Goal: Find specific page/section: Find specific page/section

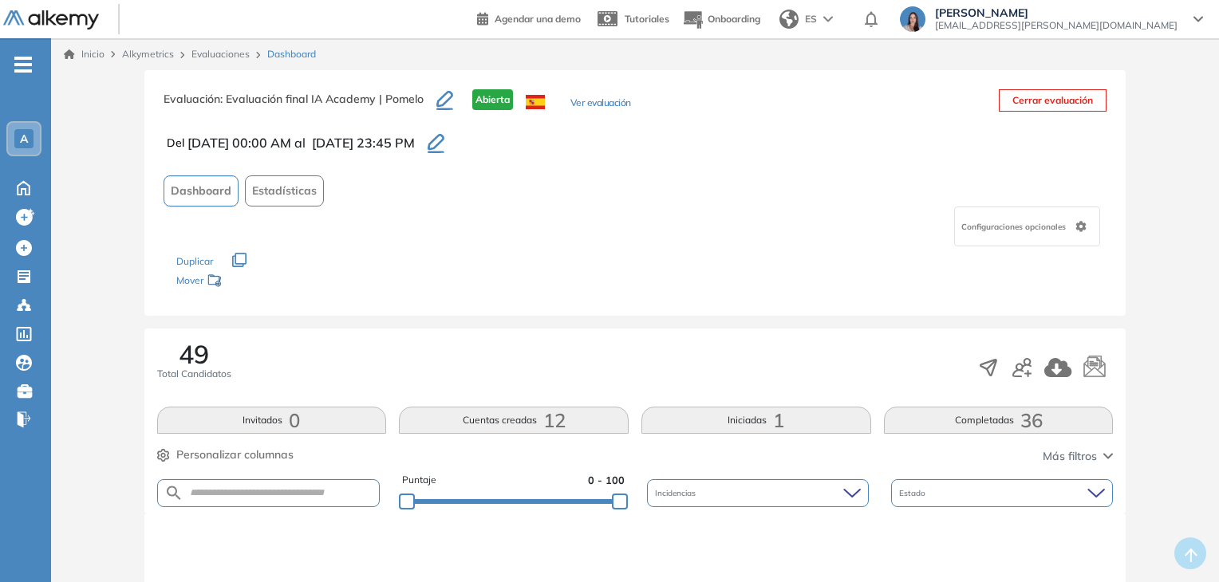
click at [444, 144] on icon "button" at bounding box center [436, 143] width 17 height 19
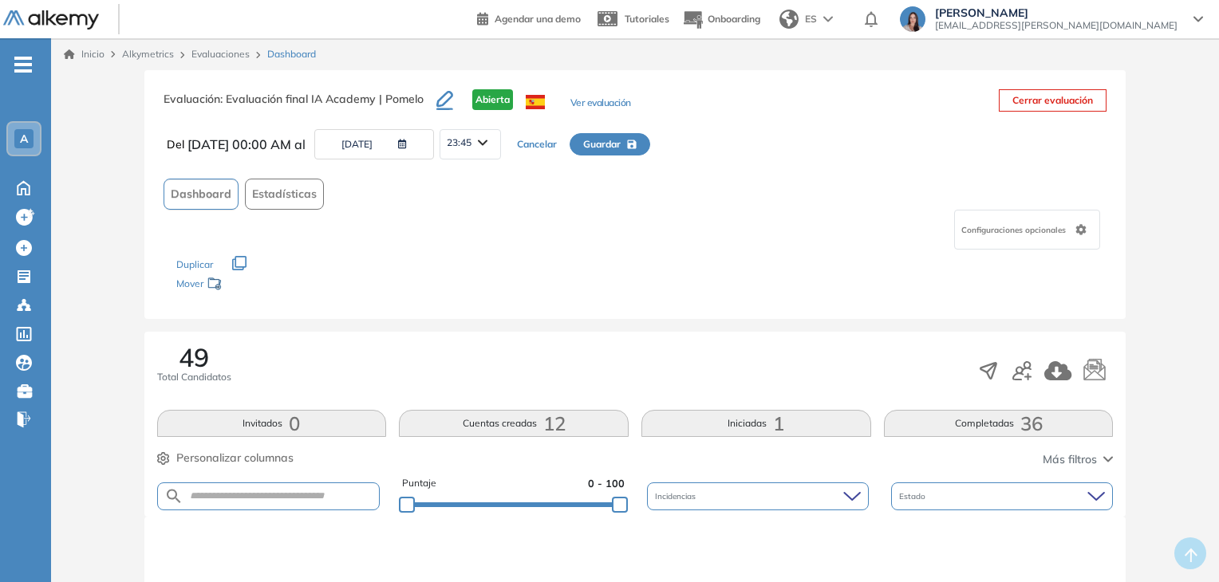
click at [380, 148] on button "05/09/2025" at bounding box center [374, 144] width 120 height 30
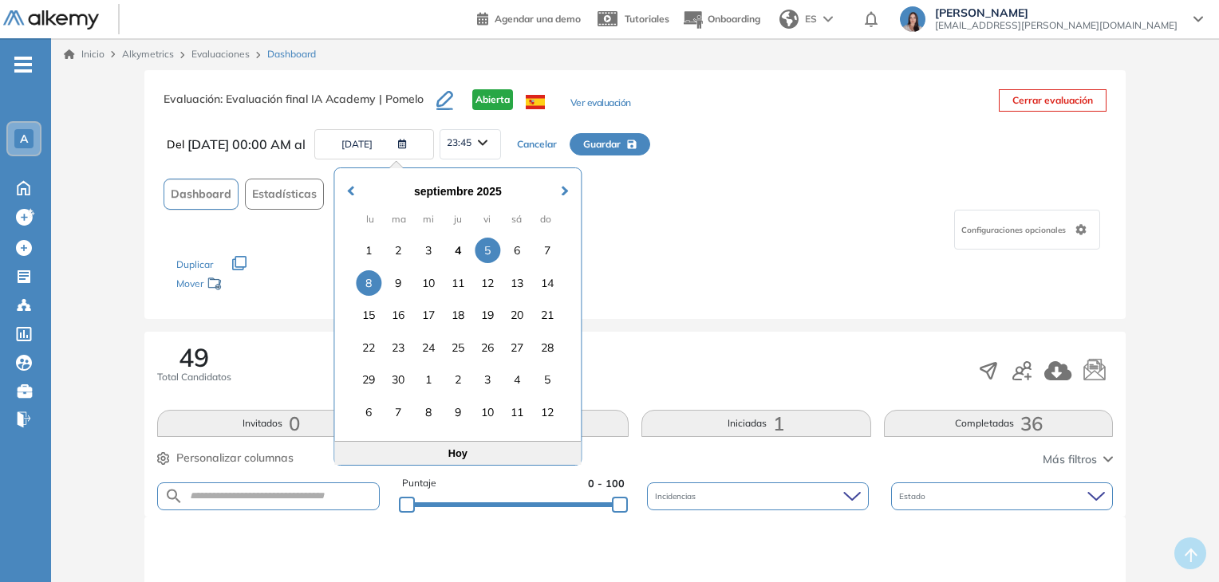
click at [372, 282] on div "8" at bounding box center [369, 283] width 26 height 26
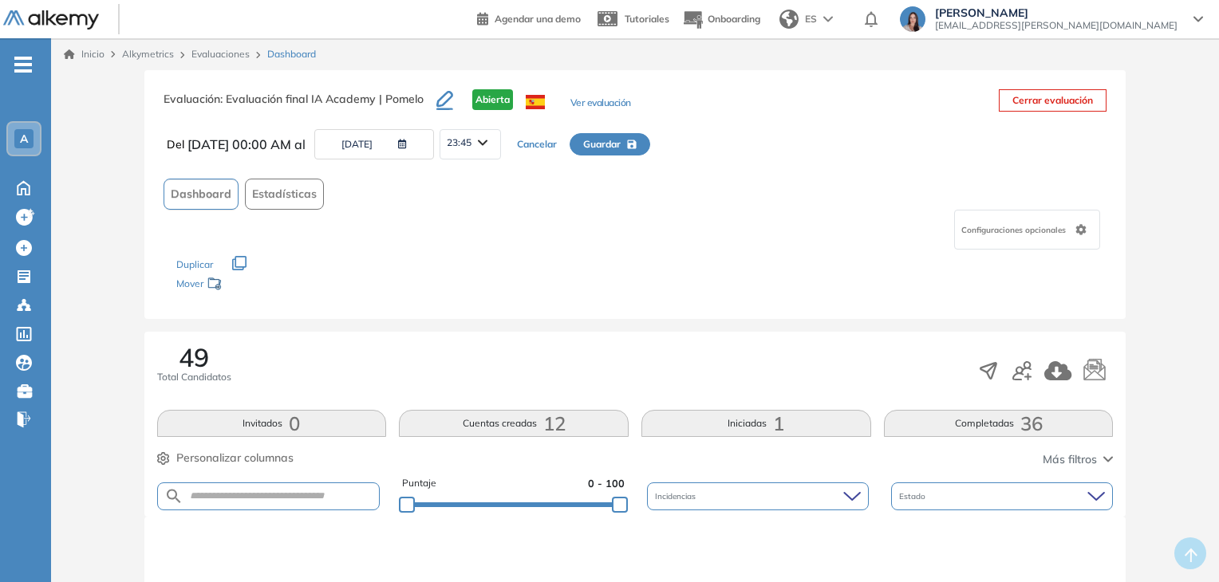
click at [636, 145] on icon "button" at bounding box center [631, 144] width 9 height 9
type input "**********"
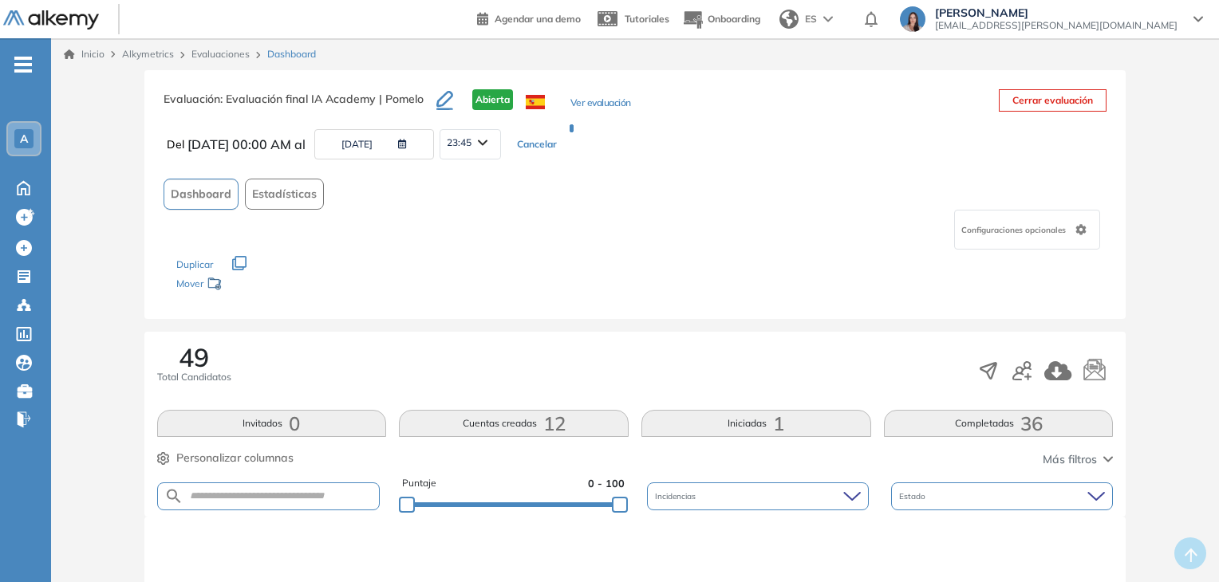
type input "**********"
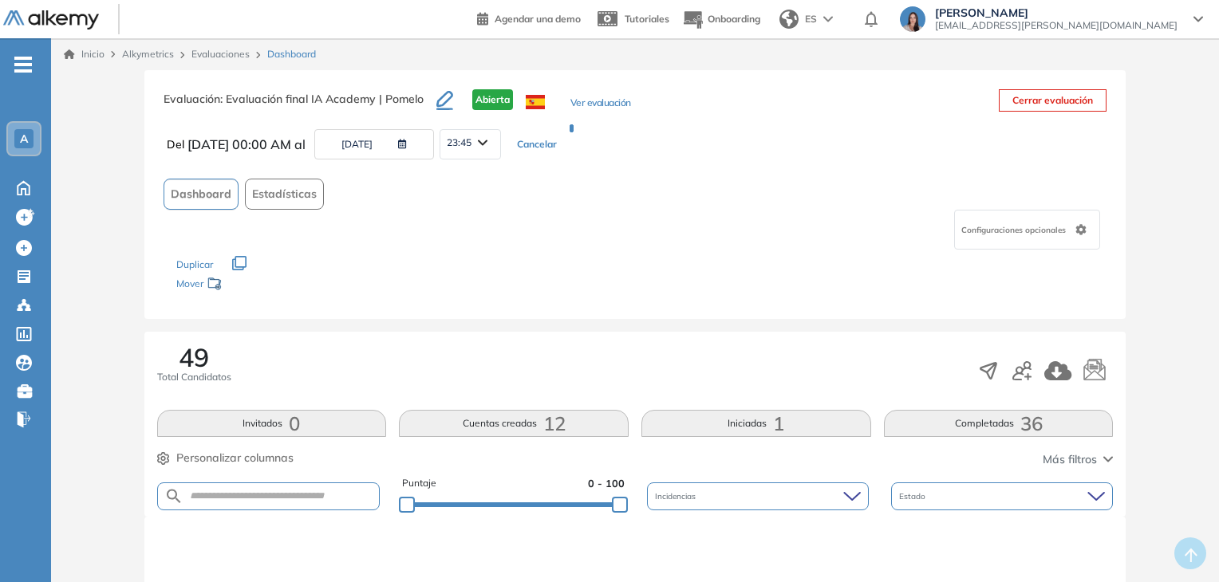
type input "**********"
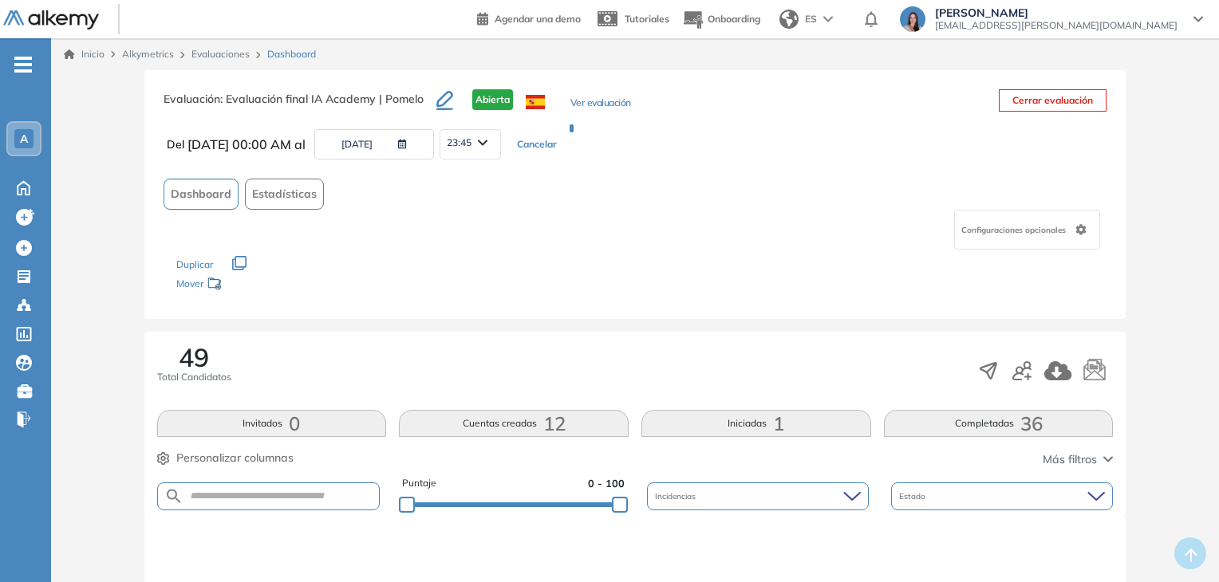
type input "**********"
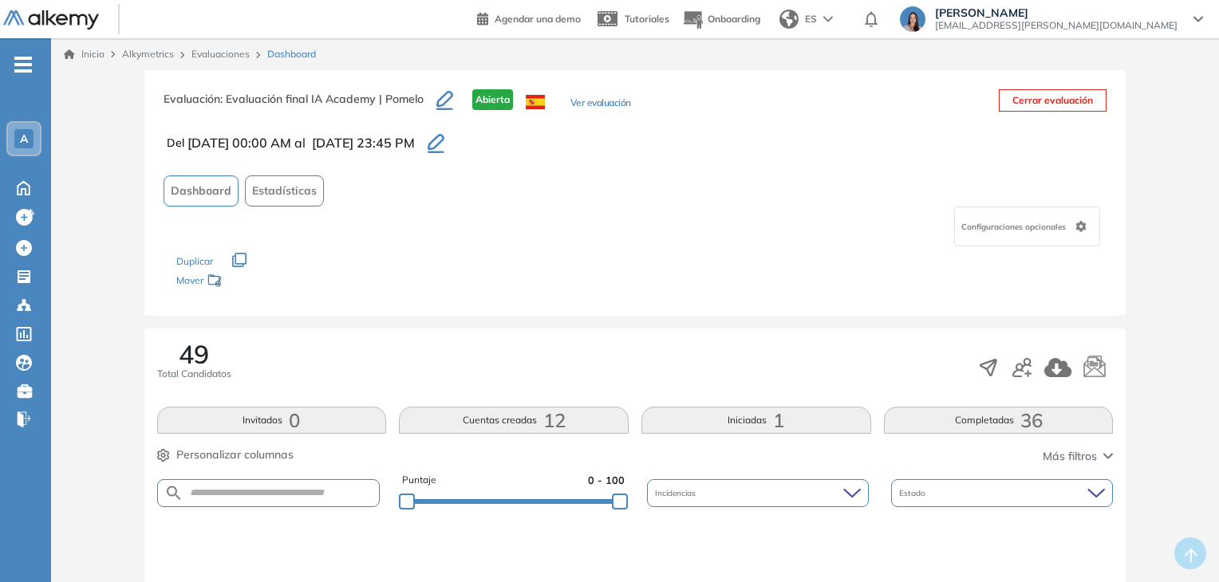
click at [18, 135] on div "A" at bounding box center [23, 138] width 19 height 19
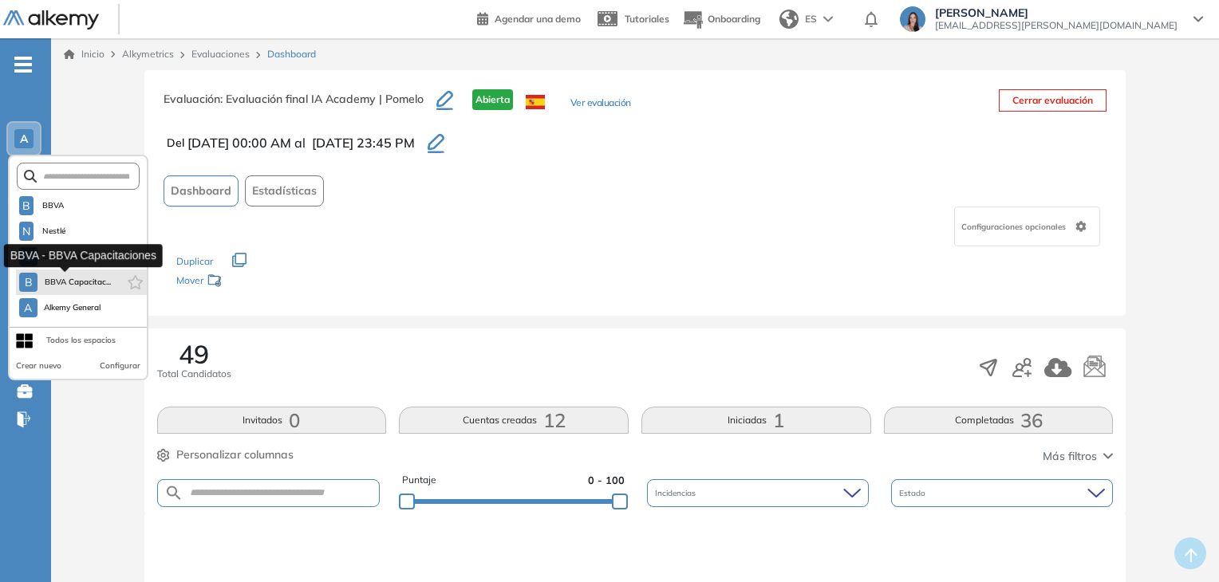
click at [77, 279] on span "BBVA Capacitac..." at bounding box center [77, 282] width 67 height 13
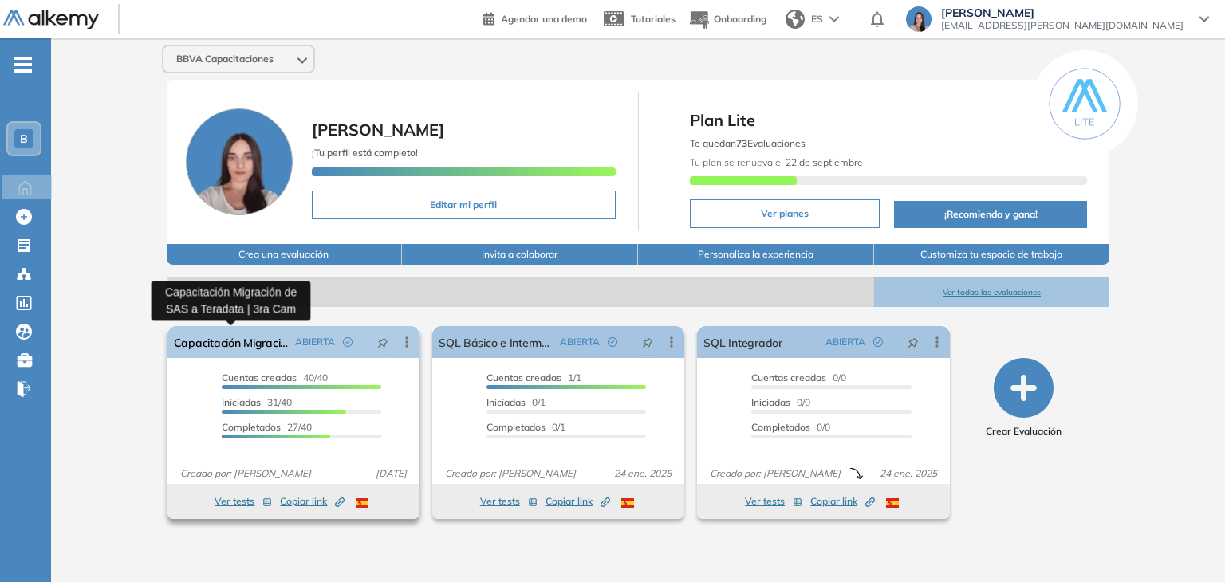
click at [214, 341] on link "Capacitación Migración de SAS a Teradata | 3ra Cam" at bounding box center [231, 342] width 115 height 32
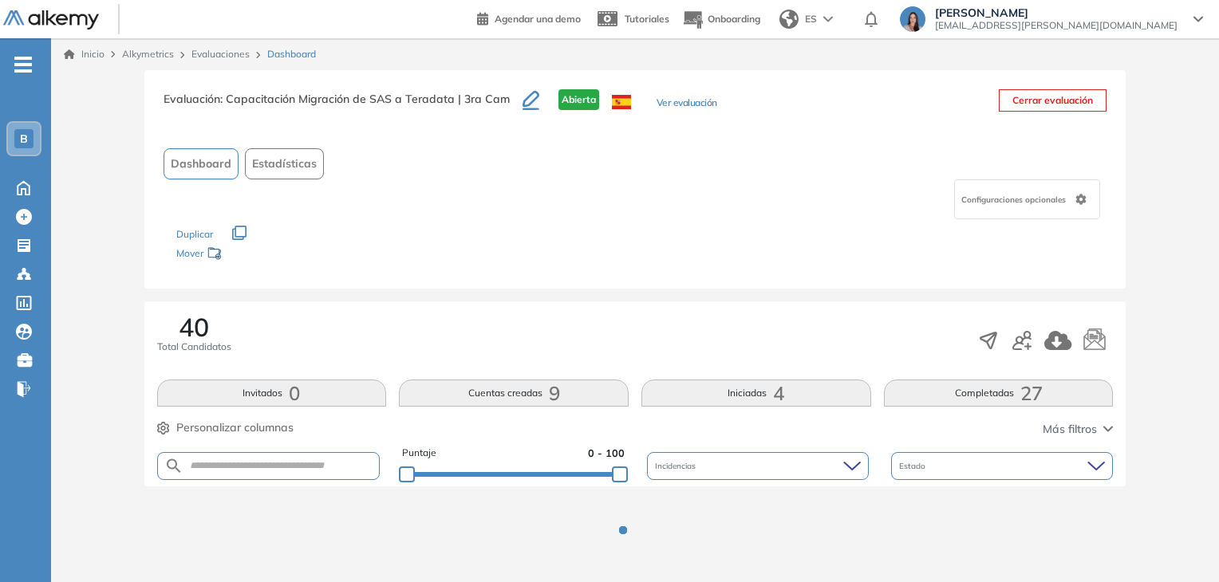
click at [964, 388] on button "Completadas 27" at bounding box center [999, 393] width 230 height 27
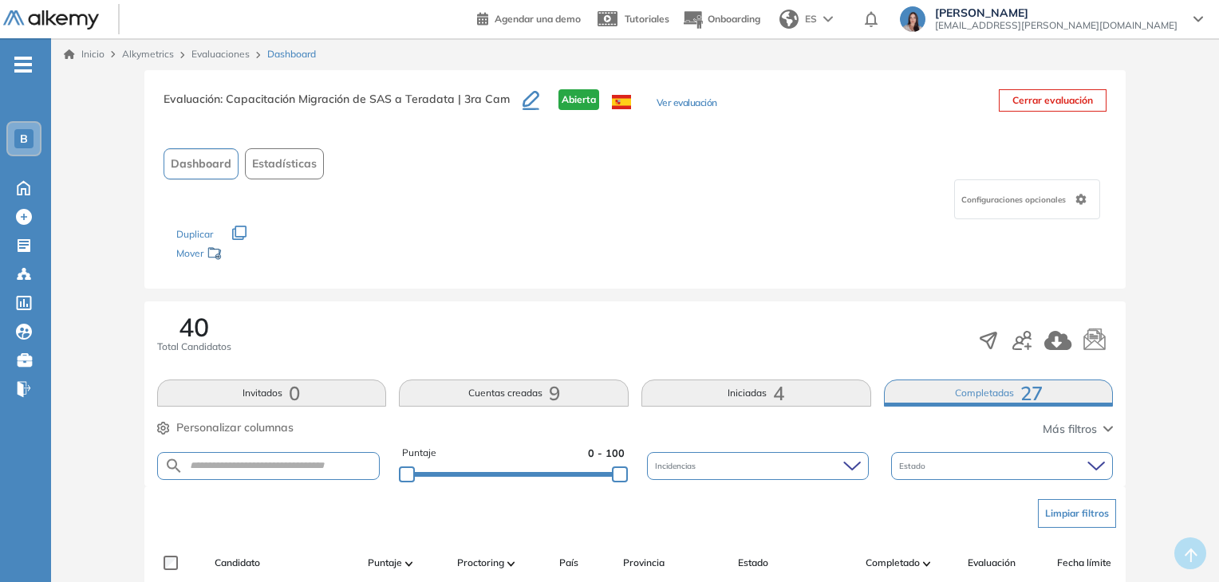
click at [740, 388] on button "Iniciadas 4" at bounding box center [756, 393] width 230 height 27
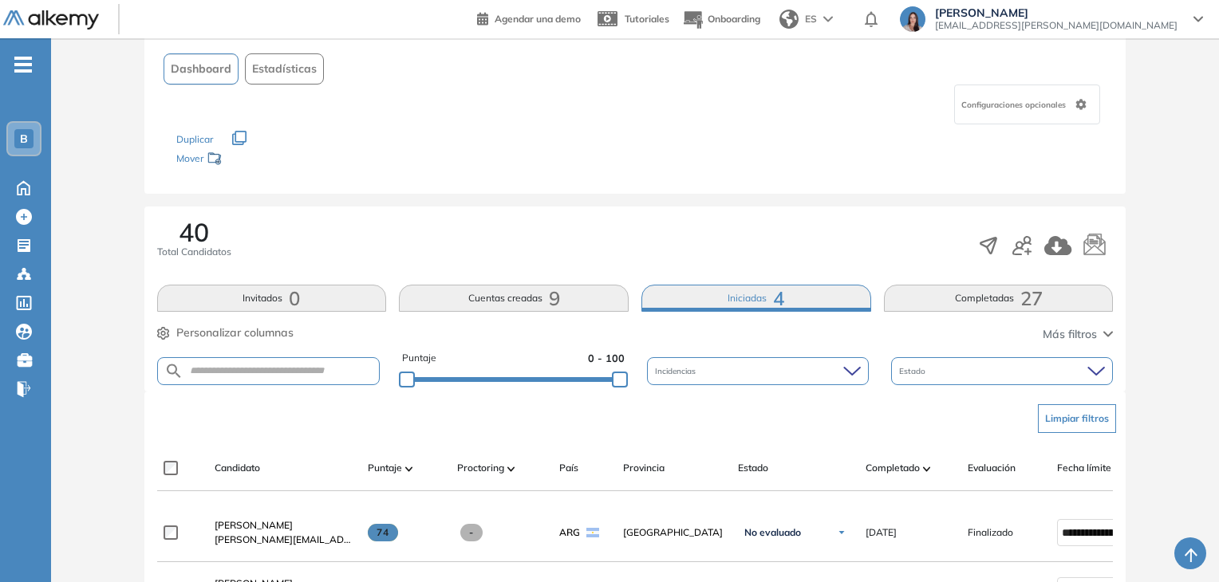
scroll to position [334, 0]
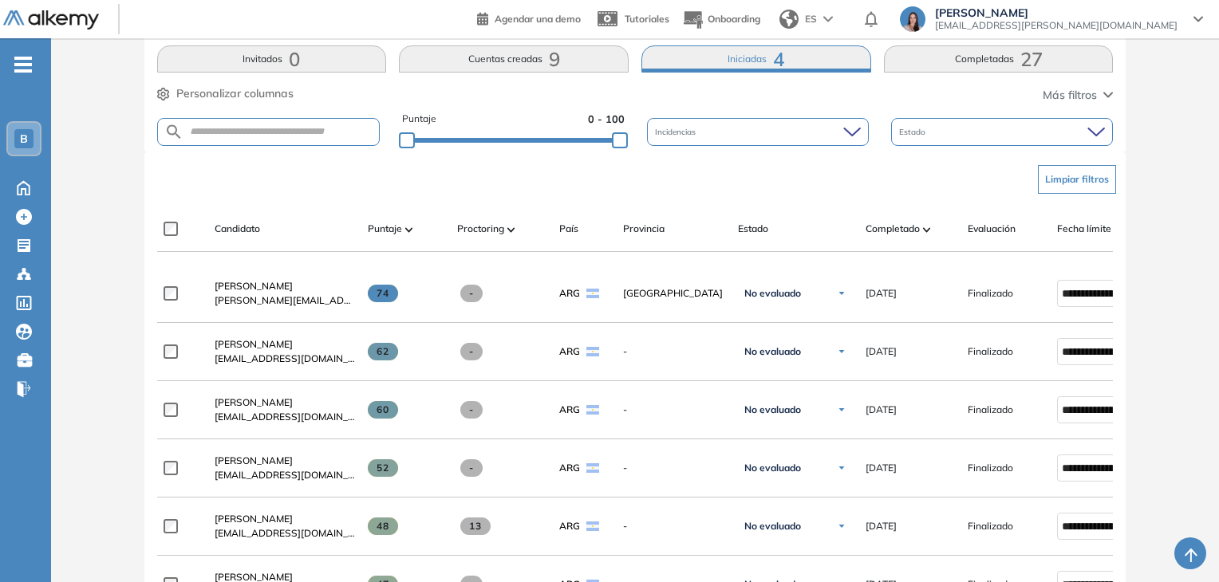
click at [731, 61] on button "Iniciadas 4" at bounding box center [756, 58] width 230 height 27
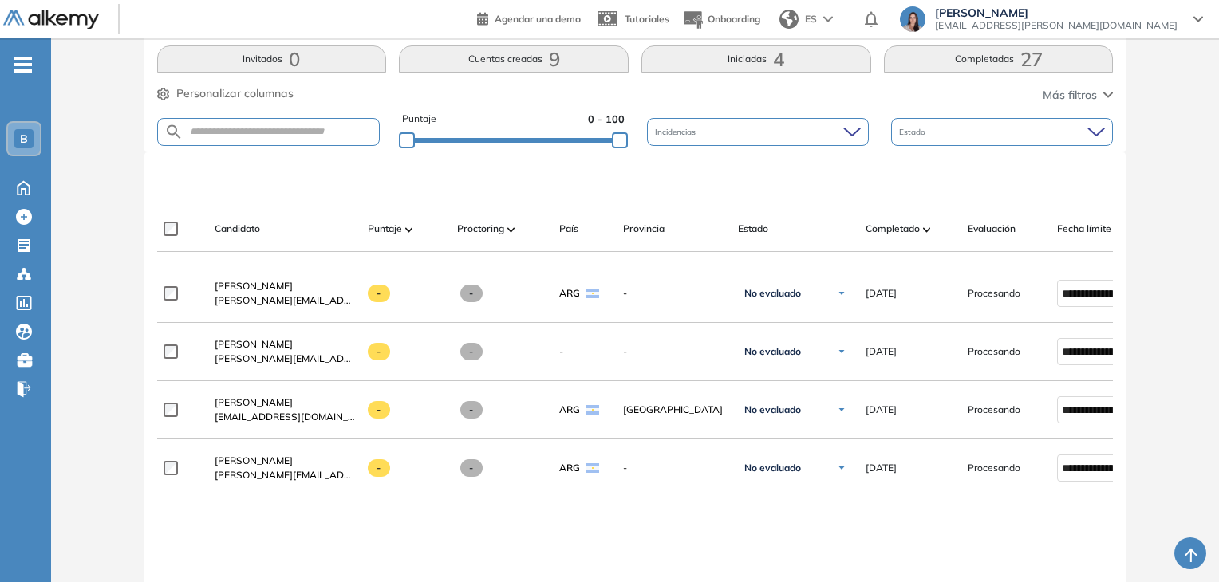
scroll to position [175, 0]
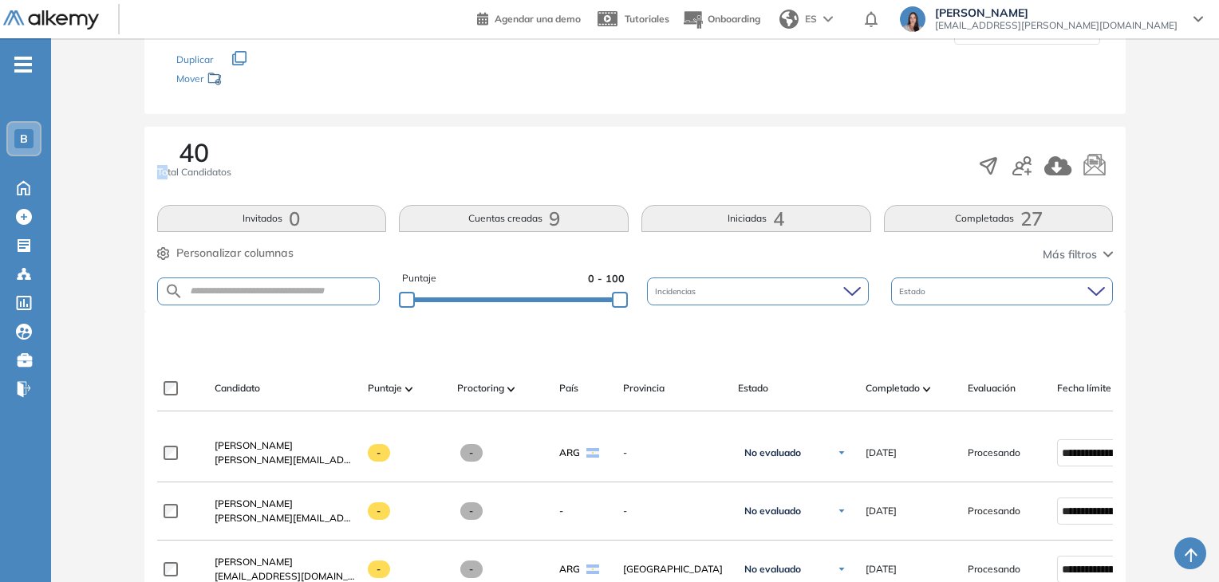
drag, startPoint x: 203, startPoint y: 164, endPoint x: 166, endPoint y: 152, distance: 38.6
click at [166, 152] on div "40 Total Candidatos" at bounding box center [194, 160] width 74 height 40
drag, startPoint x: 175, startPoint y: 150, endPoint x: 215, endPoint y: 152, distance: 40.7
click at [215, 152] on div "40 Total Candidatos" at bounding box center [194, 160] width 74 height 40
drag, startPoint x: 226, startPoint y: 170, endPoint x: 163, endPoint y: 170, distance: 63.0
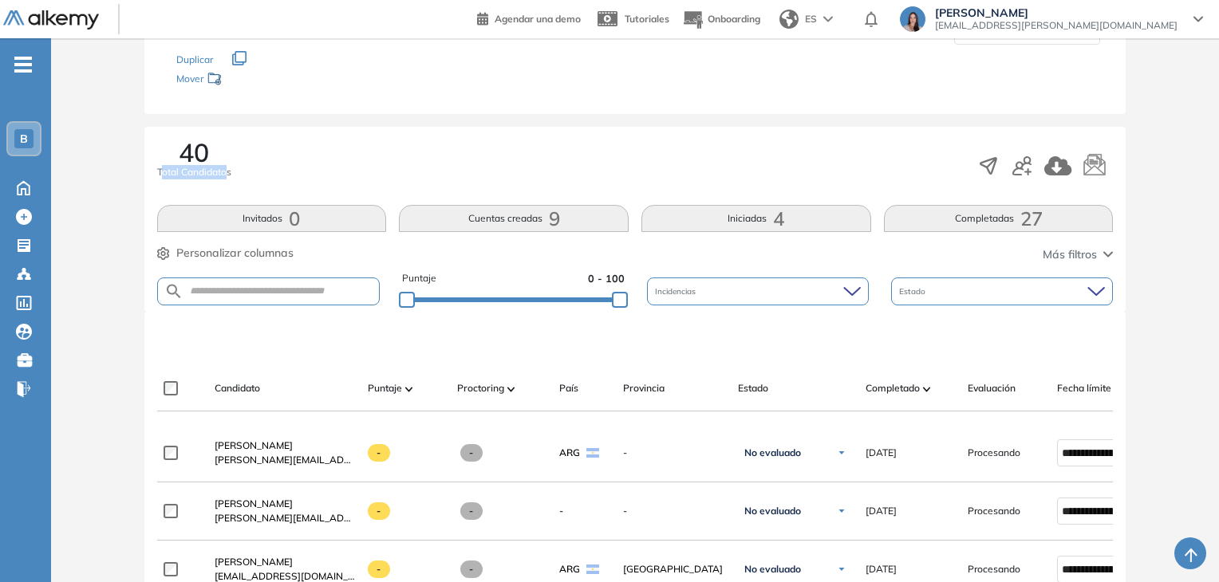
click at [163, 170] on span "Total Candidatos" at bounding box center [194, 172] width 74 height 14
drag, startPoint x: 262, startPoint y: 167, endPoint x: 533, endPoint y: 73, distance: 287.1
click at [265, 166] on div "40 Total Candidatos" at bounding box center [635, 166] width 956 height 53
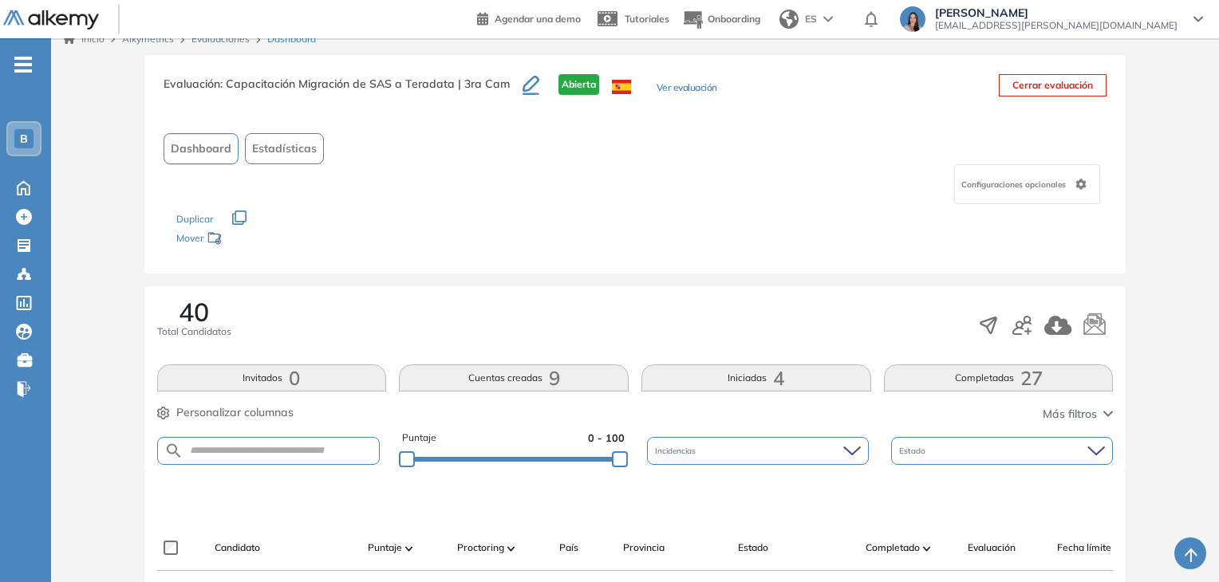
scroll to position [0, 0]
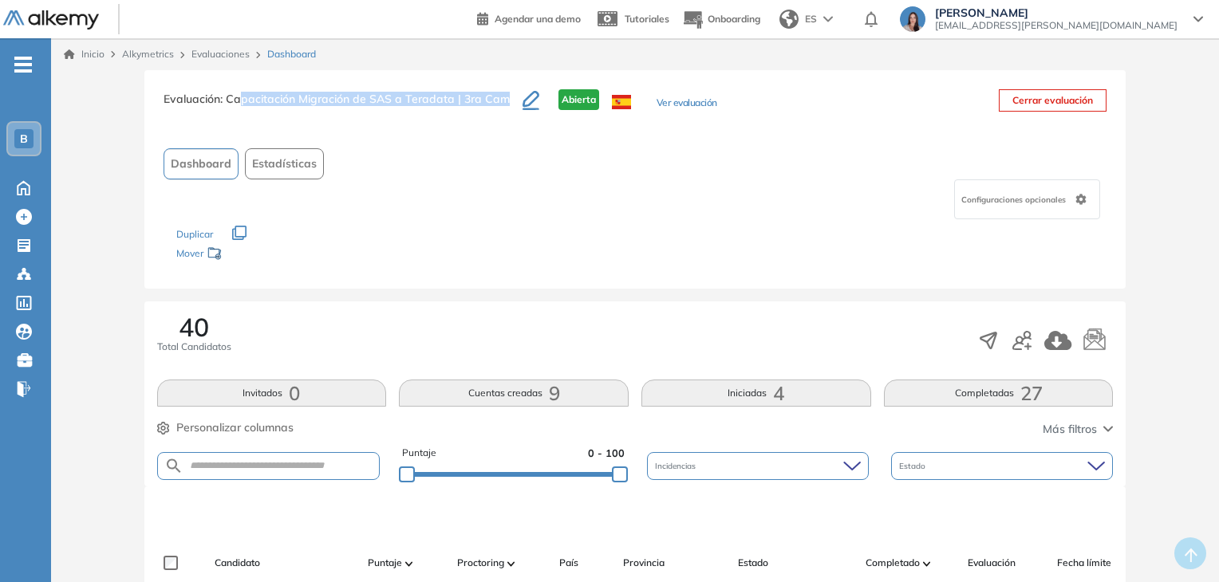
drag, startPoint x: 241, startPoint y: 94, endPoint x: 511, endPoint y: 106, distance: 269.9
click at [511, 106] on h3 "Evaluación : Capacitación Migración de SAS a Teradata | 3ra Cam" at bounding box center [343, 106] width 359 height 34
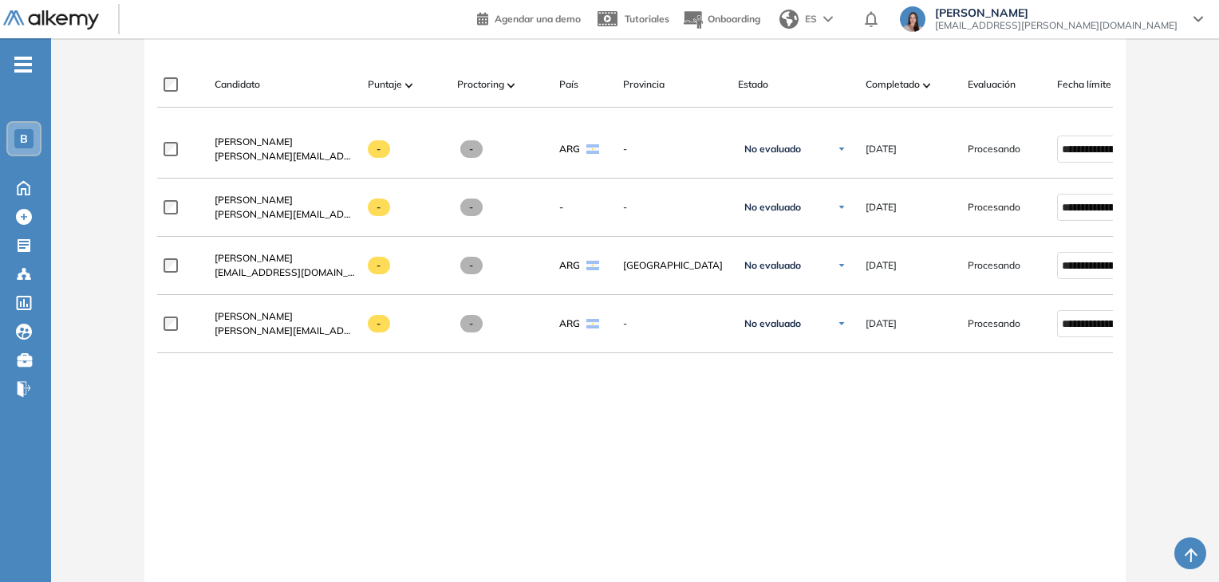
scroll to position [319, 0]
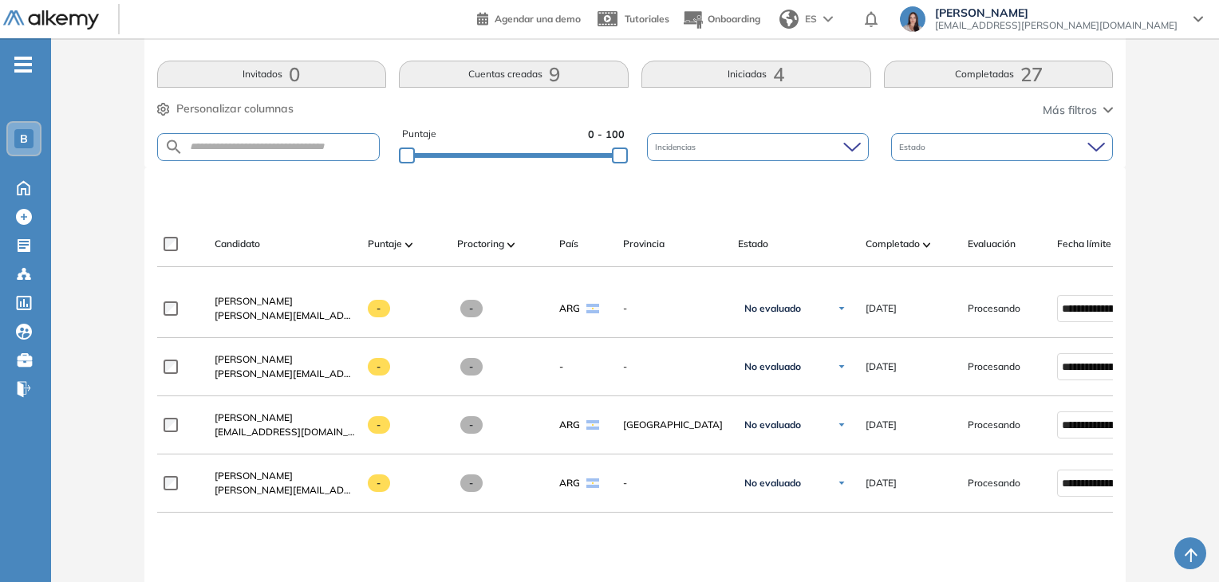
click at [695, 78] on button "Iniciadas 4" at bounding box center [756, 74] width 230 height 27
